Goal: Task Accomplishment & Management: Manage account settings

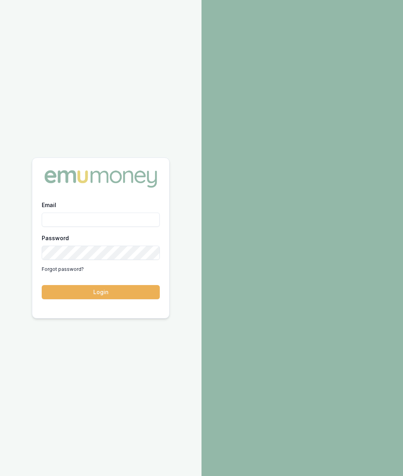
click at [107, 223] on input "Email" at bounding box center [101, 220] width 118 height 14
type input "Robyn.adams@emumoney.com.au"
click at [138, 289] on button "Login" at bounding box center [101, 292] width 118 height 14
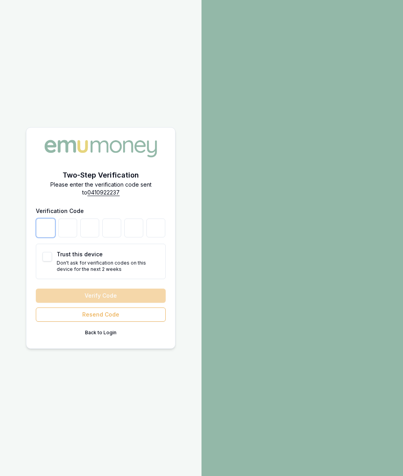
click at [50, 225] on input "number" at bounding box center [45, 228] width 19 height 19
type input "0"
type input "3"
type input "4"
type input "3"
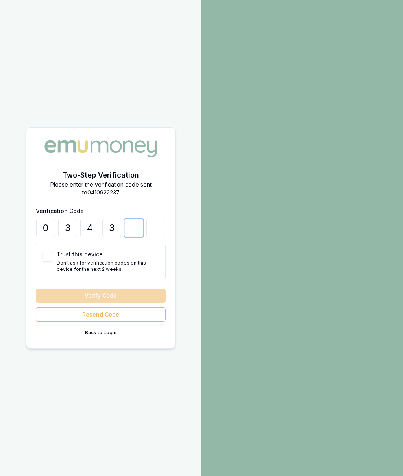
type input "5"
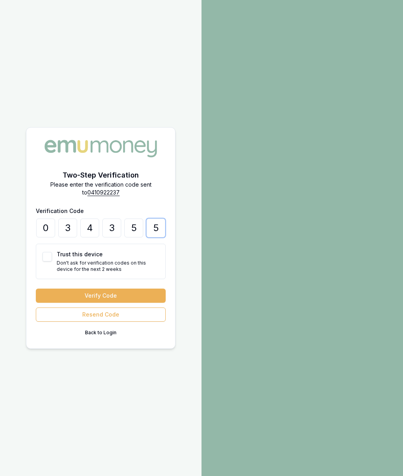
type input "5"
click at [49, 257] on button "Trust this device" at bounding box center [47, 256] width 9 height 9
checkbox input "true"
click at [137, 290] on button "Verify Code" at bounding box center [101, 296] width 130 height 14
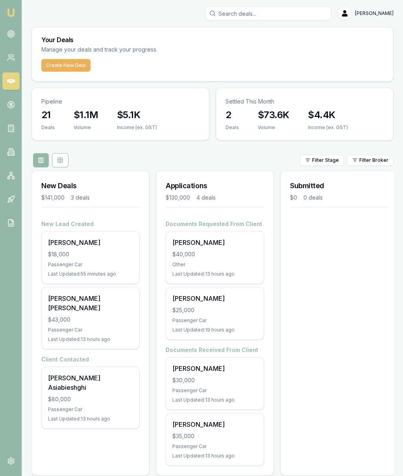
click at [12, 36] on icon at bounding box center [11, 34] width 8 height 8
